Goal: Find contact information: Find contact information

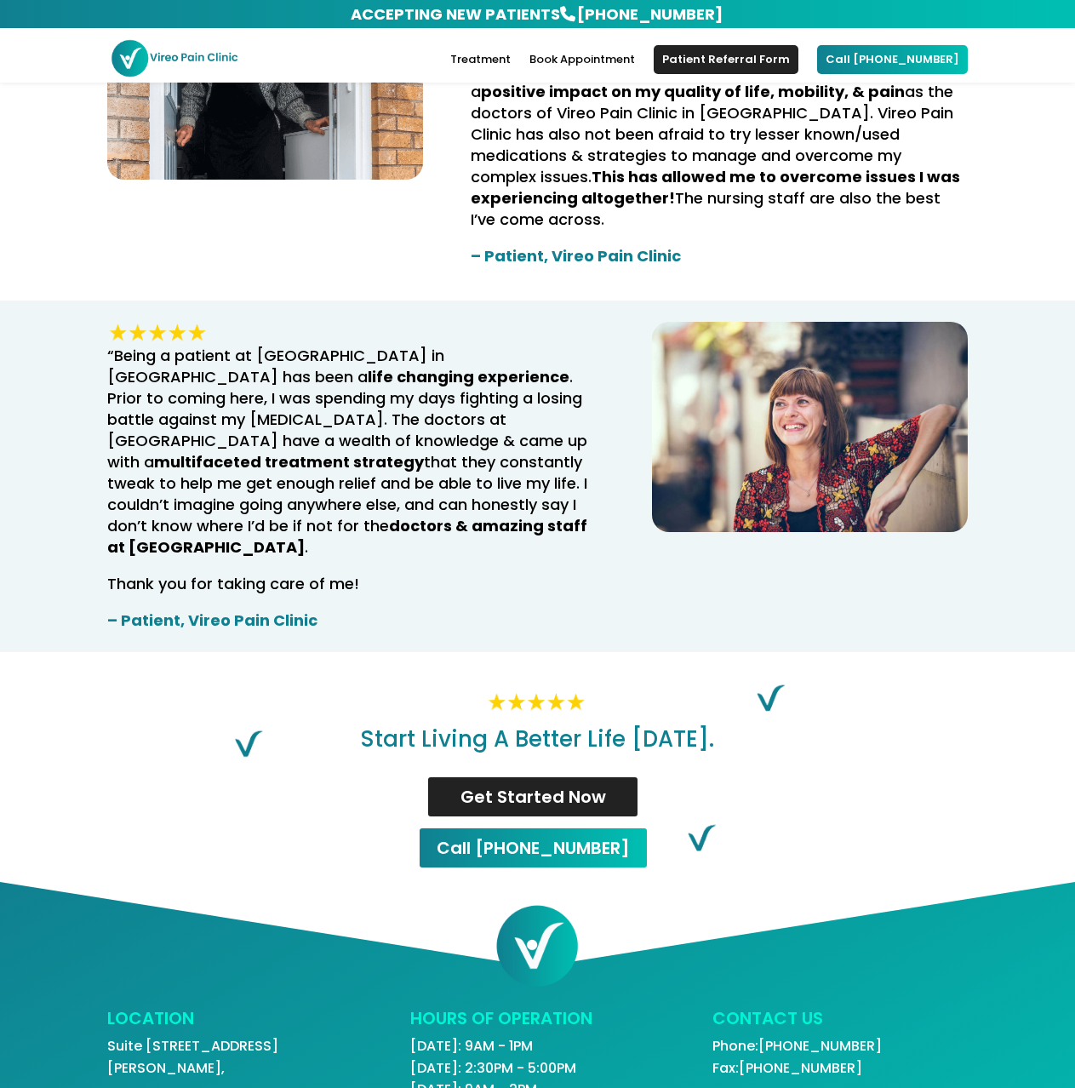
scroll to position [3181, 0]
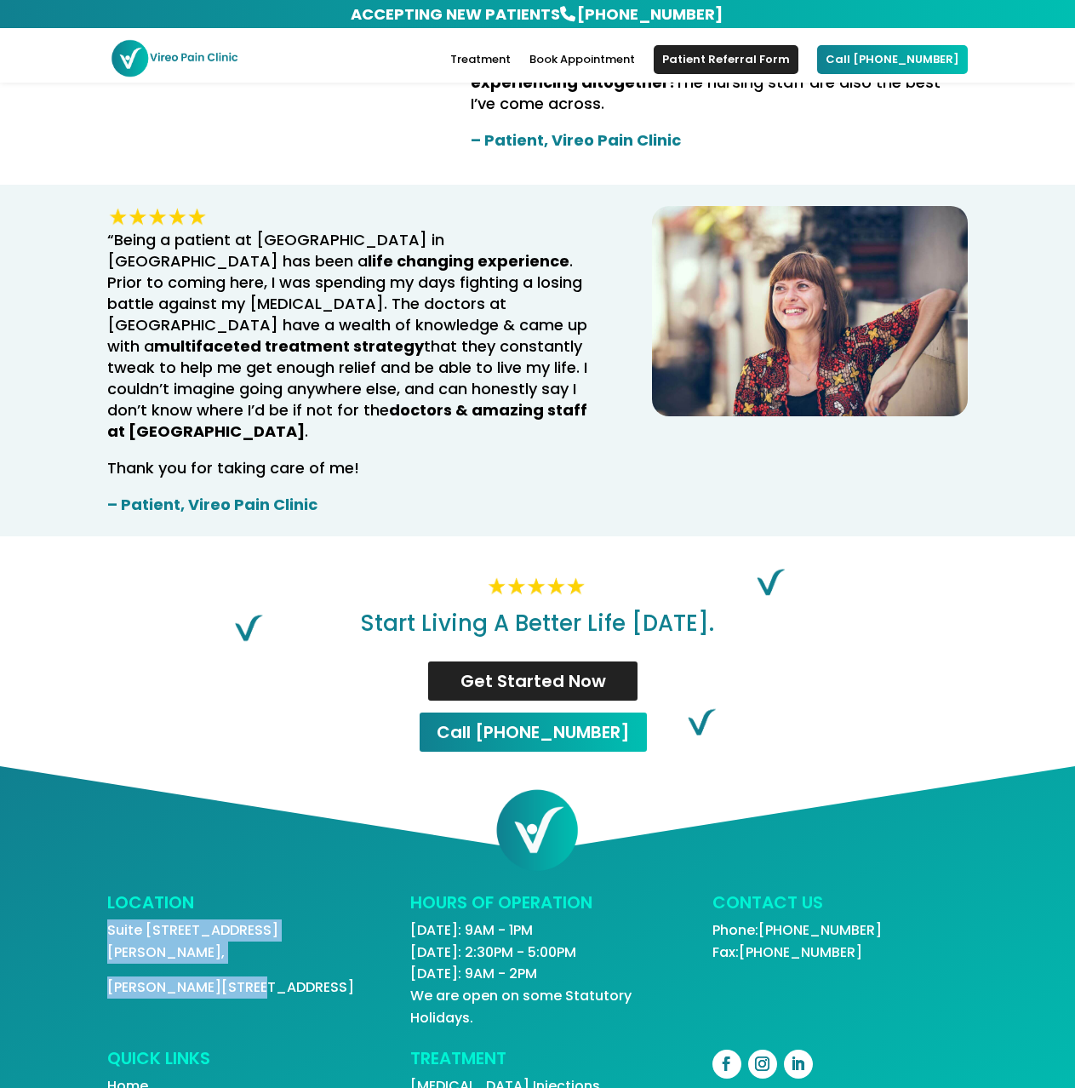
drag, startPoint x: 272, startPoint y: 866, endPoint x: 46, endPoint y: 793, distance: 238.0
click at [105, 828] on div "LOCATION Suite [STREET_ADDRESS][PERSON_NAME] HOURS OF OPERATION [DATE]: 9AM - 1…" at bounding box center [537, 976] width 1075 height 420
copy div "Suite [STREET_ADDRESS][PERSON_NAME]"
drag, startPoint x: 887, startPoint y: 830, endPoint x: 782, endPoint y: 828, distance: 105.6
click at [782, 919] on p "Phone: [PHONE_NUMBER] Fax: [PHONE_NUMBER]" at bounding box center [840, 940] width 255 height 43
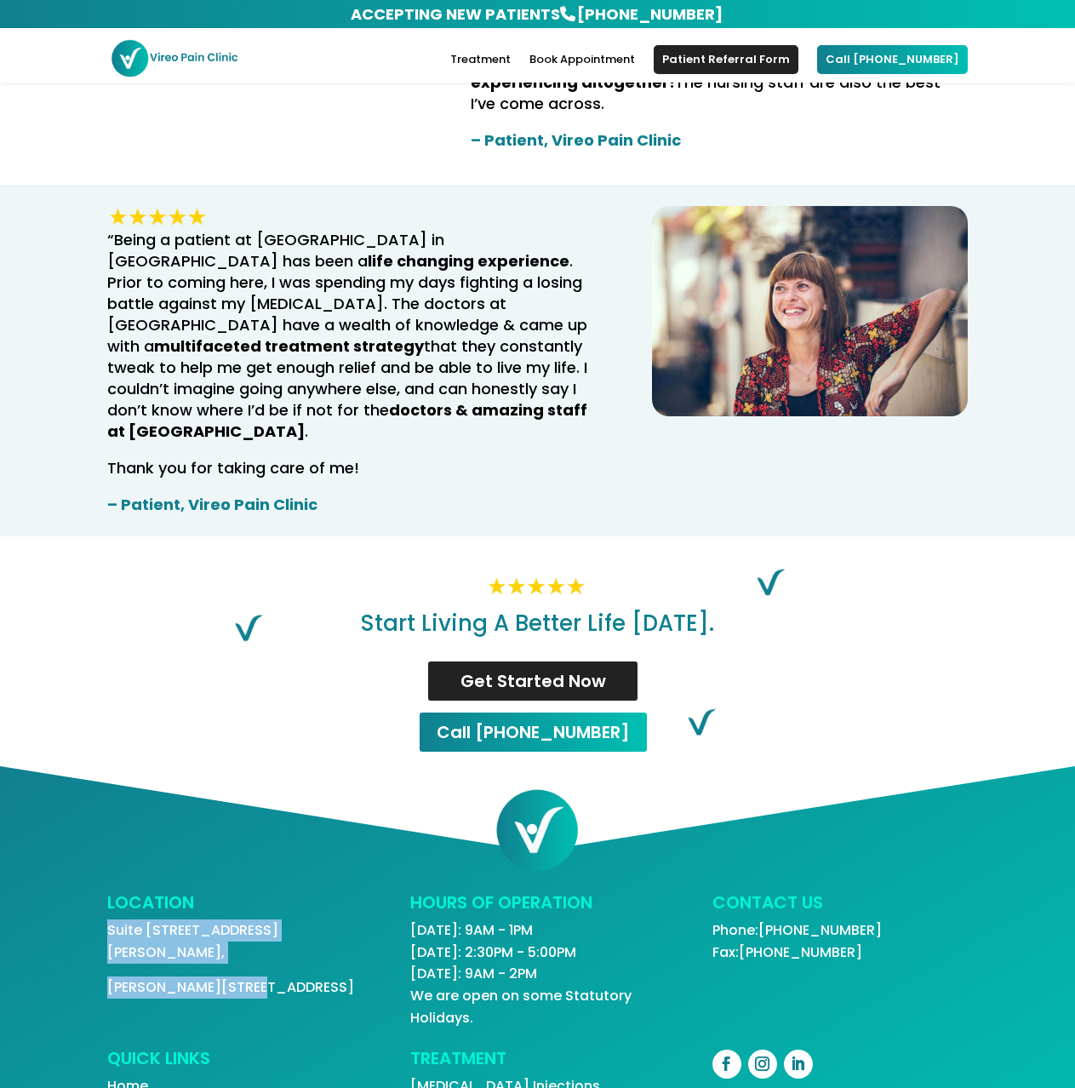
copy link "[PHONE_NUMBER]"
drag, startPoint x: 898, startPoint y: 851, endPoint x: 368, endPoint y: 542, distance: 613.8
click at [770, 919] on p "Phone: [PHONE_NUMBER] Fax: [PHONE_NUMBER]" at bounding box center [840, 940] width 255 height 43
copy link "647) 255-5335"
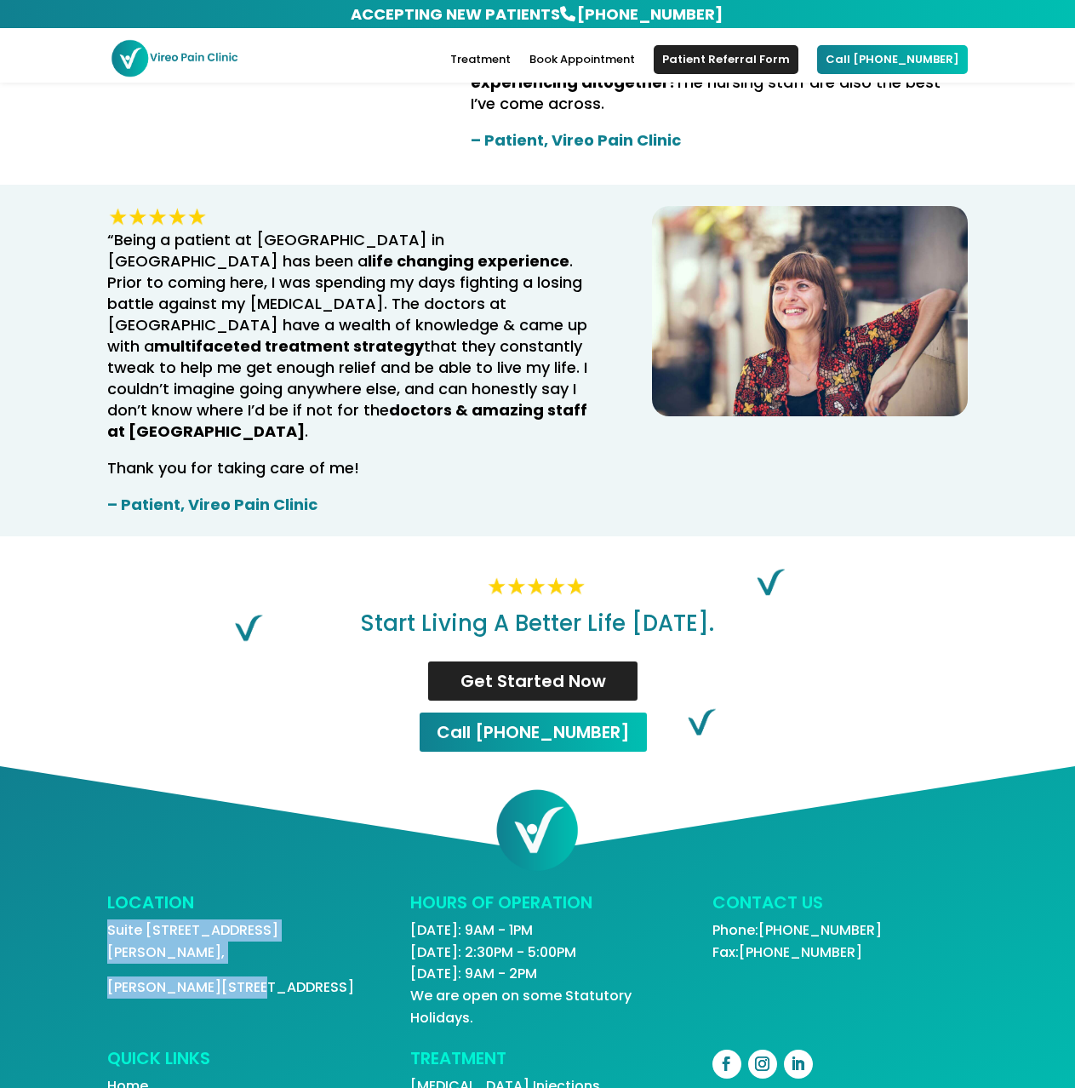
scroll to position [2670, 0]
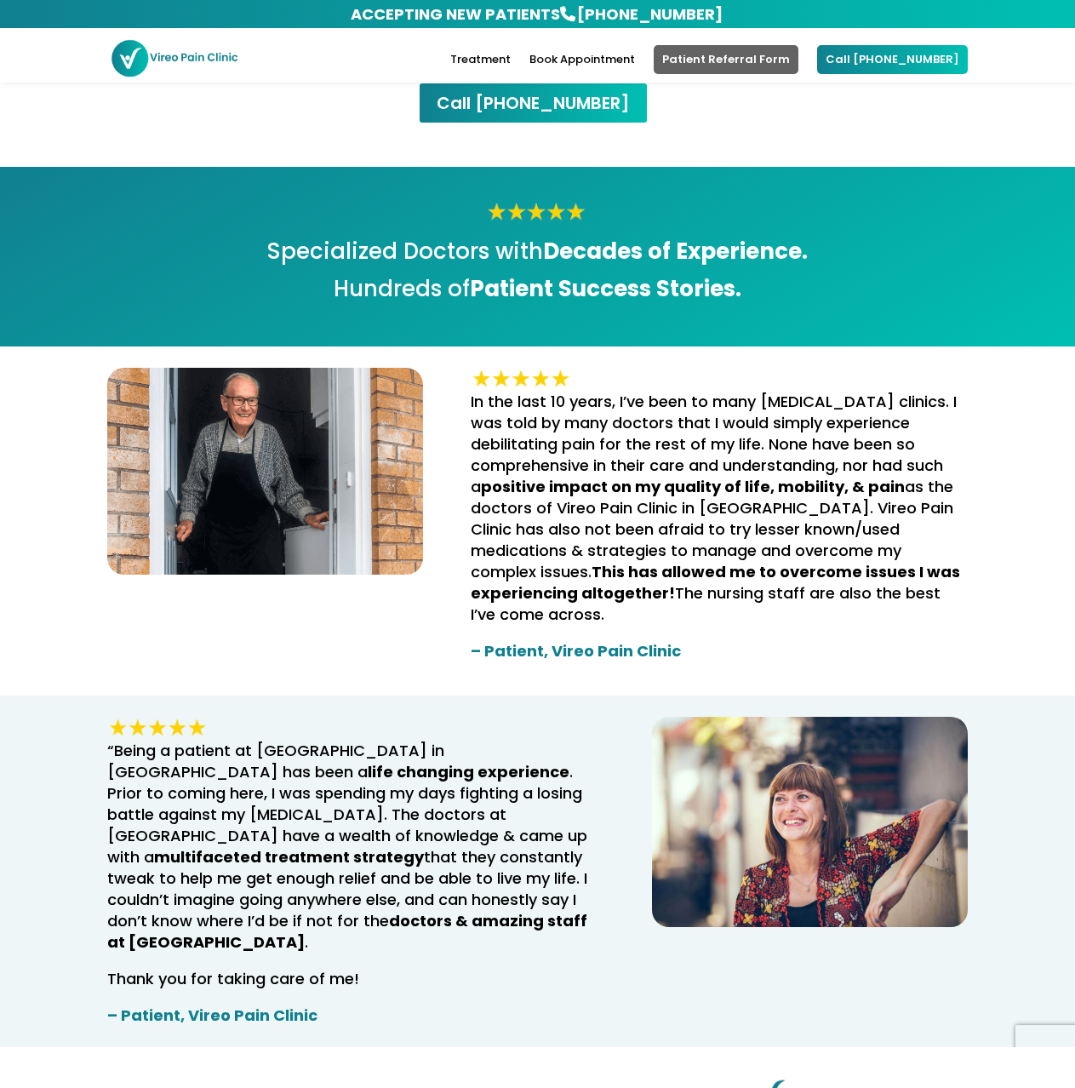
click at [742, 57] on link "Patient Referral Form" at bounding box center [726, 59] width 145 height 29
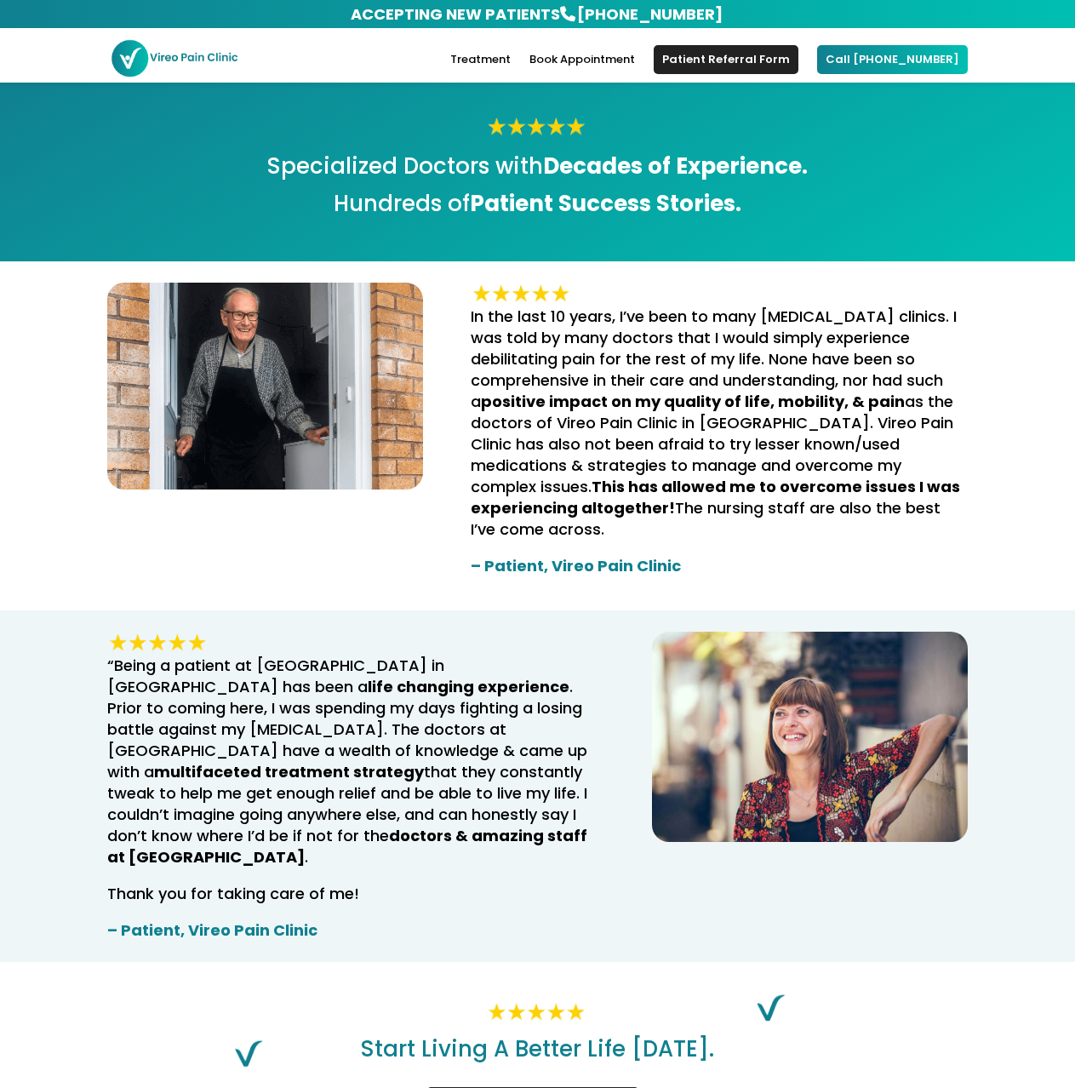
scroll to position [3181, 0]
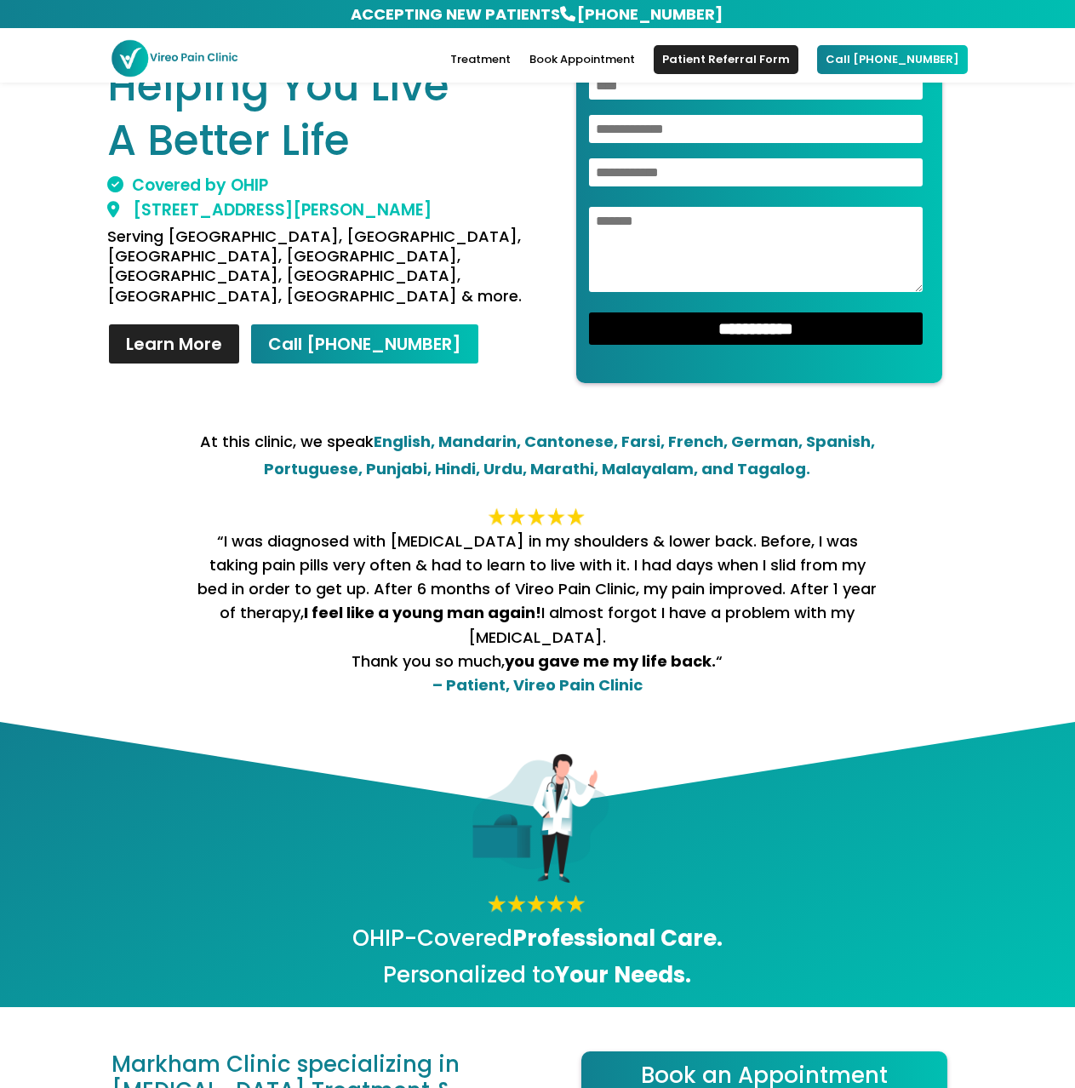
scroll to position [426, 0]
